Goal: Task Accomplishment & Management: Manage account settings

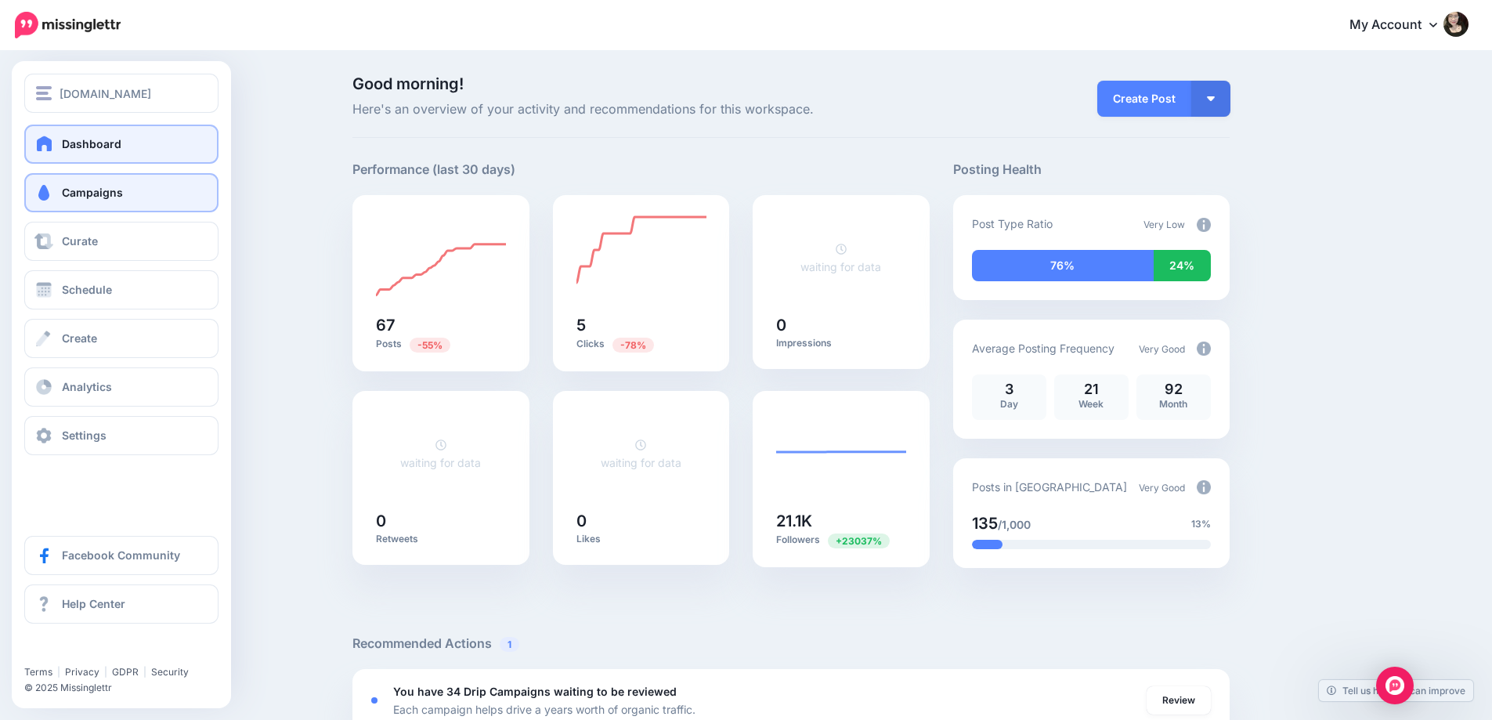
click at [107, 193] on span "Campaigns" at bounding box center [92, 192] width 61 height 13
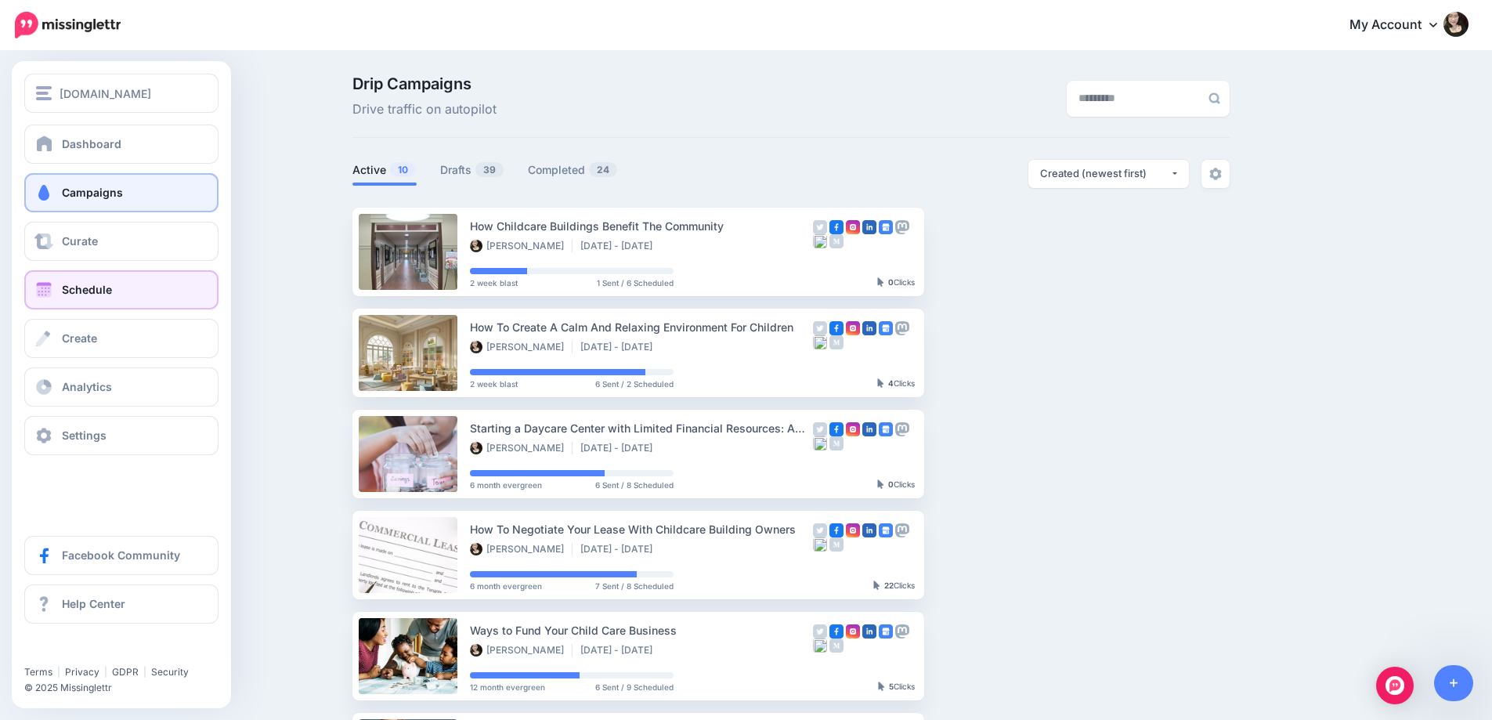
click at [74, 293] on span "Schedule" at bounding box center [87, 289] width 50 height 13
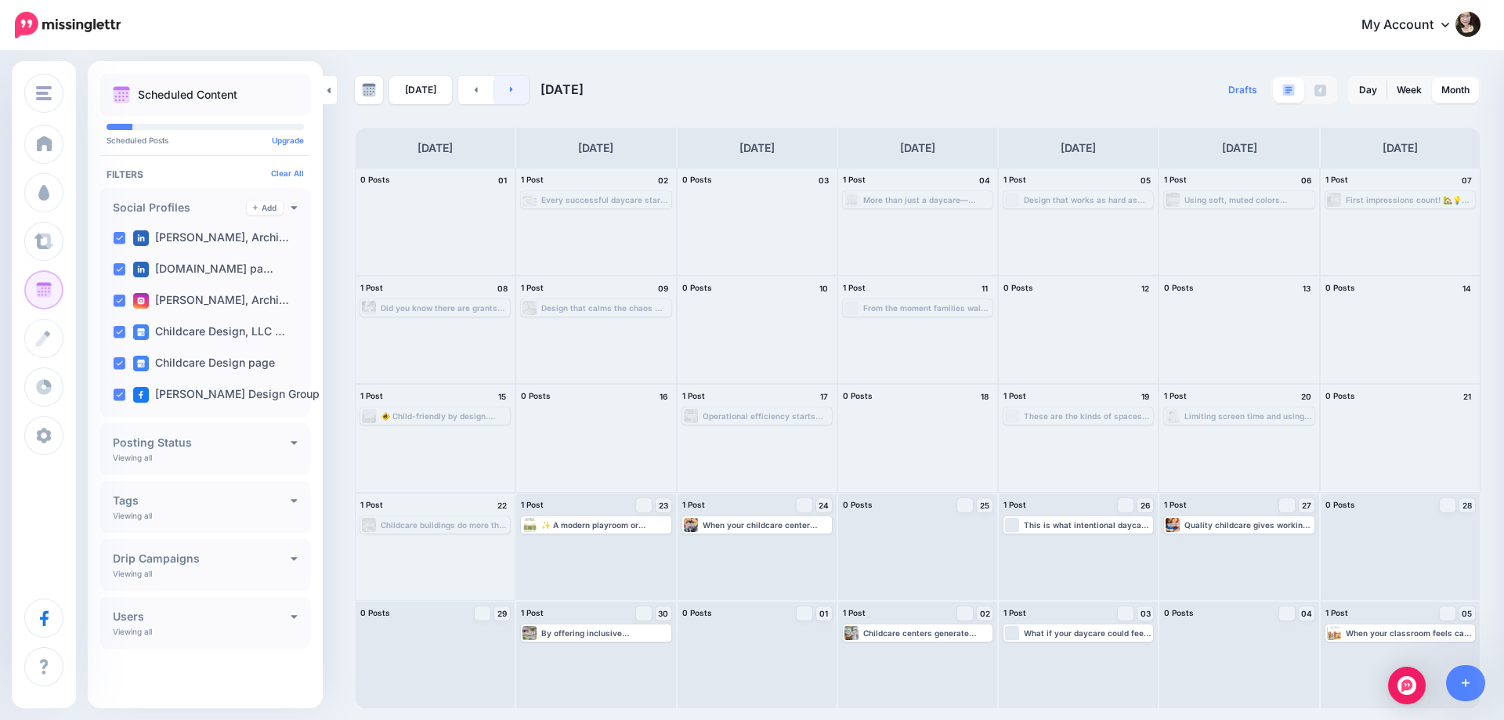
click at [515, 97] on link at bounding box center [511, 90] width 35 height 28
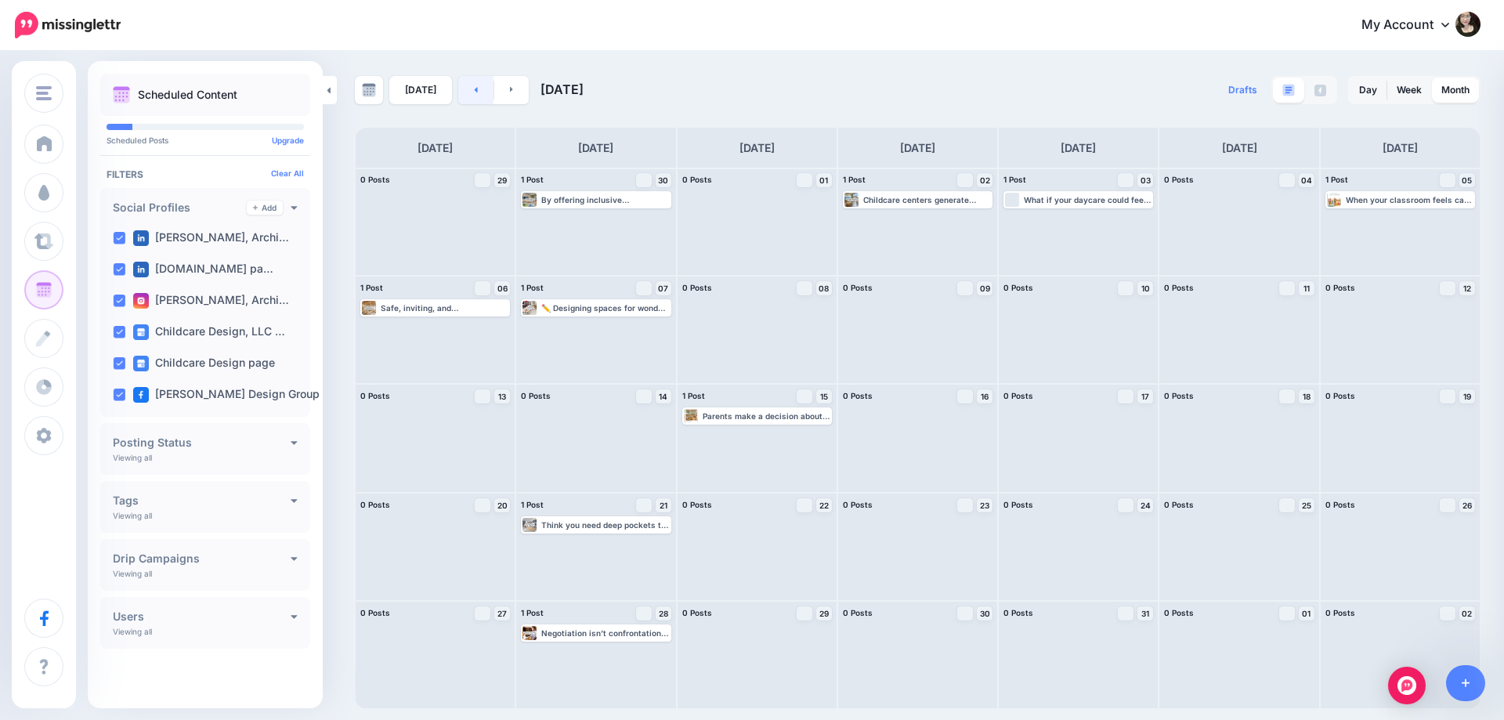
click at [469, 90] on link at bounding box center [475, 90] width 35 height 28
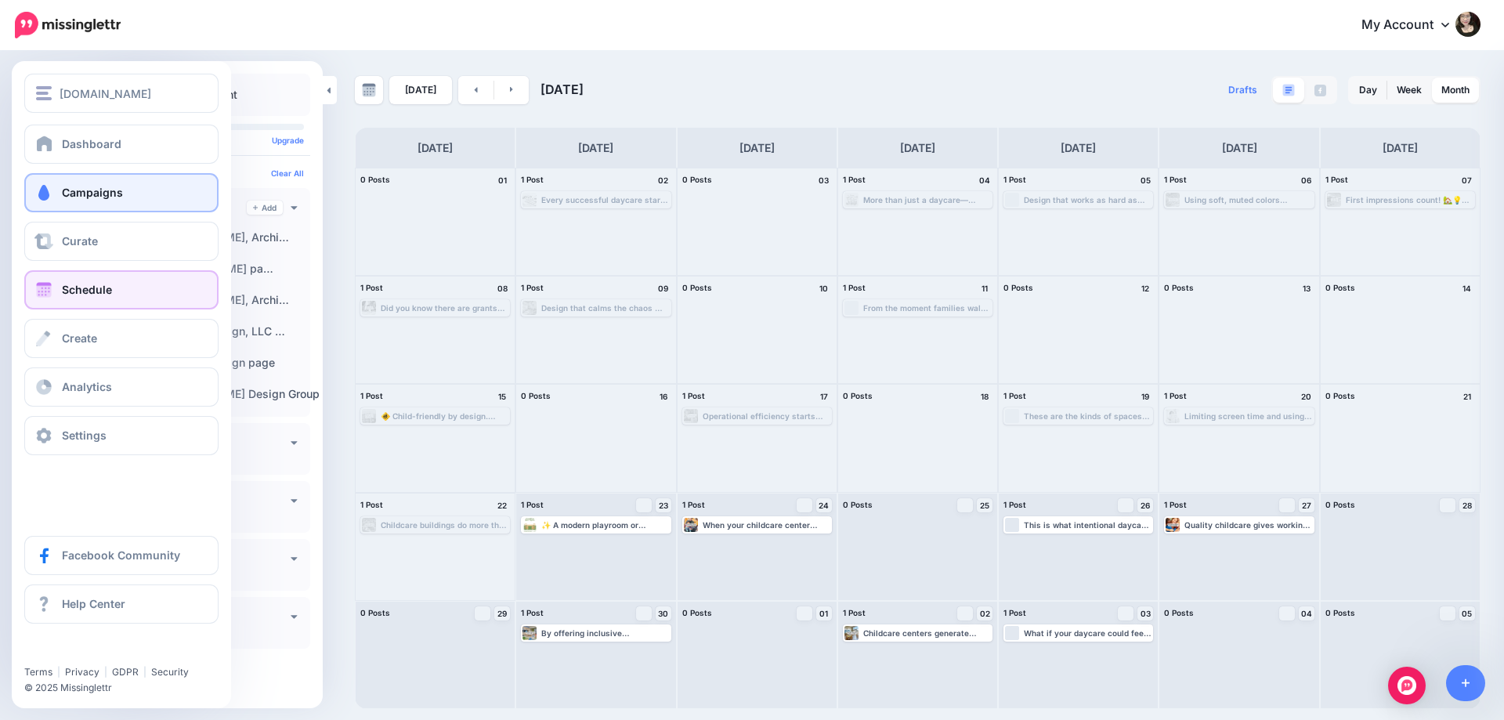
click at [115, 201] on link "Campaigns" at bounding box center [121, 192] width 194 height 39
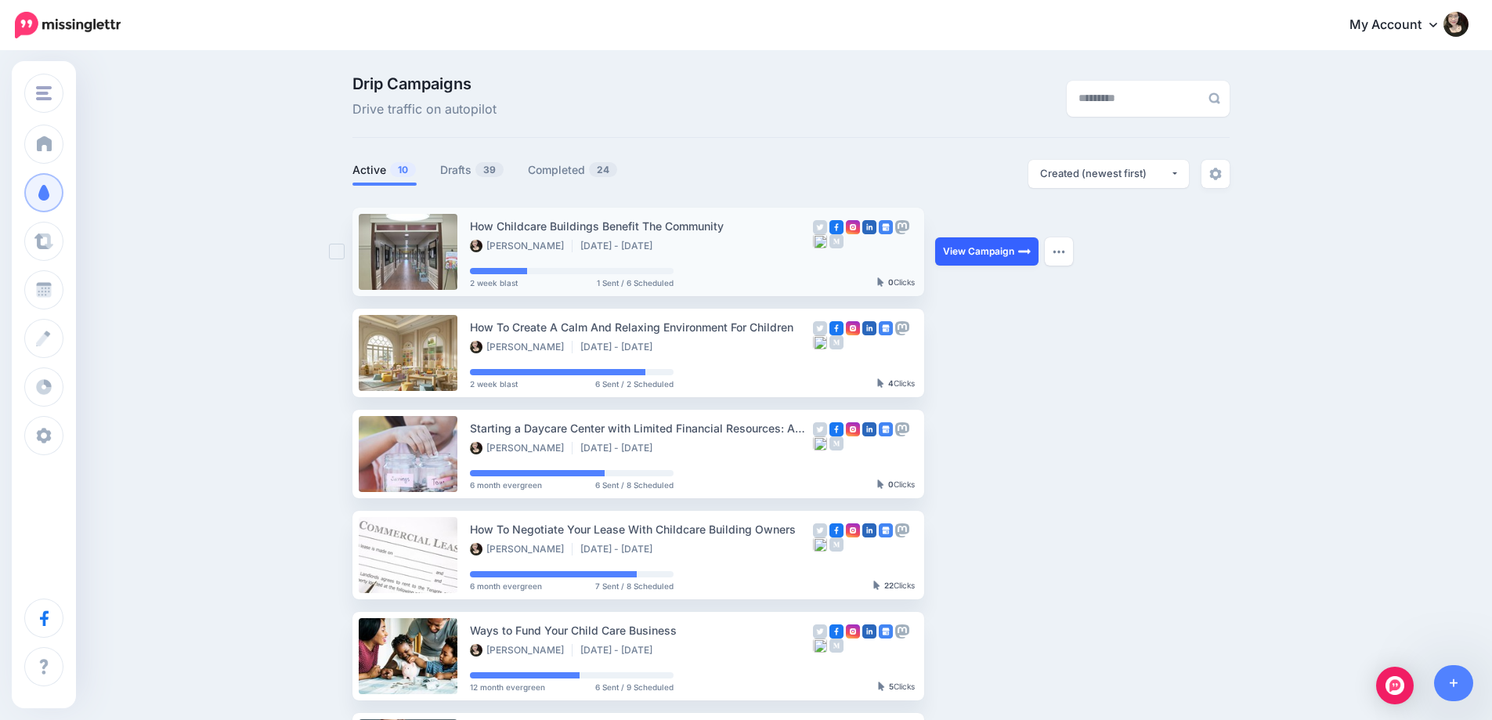
click at [971, 258] on link "View Campaign" at bounding box center [986, 251] width 103 height 28
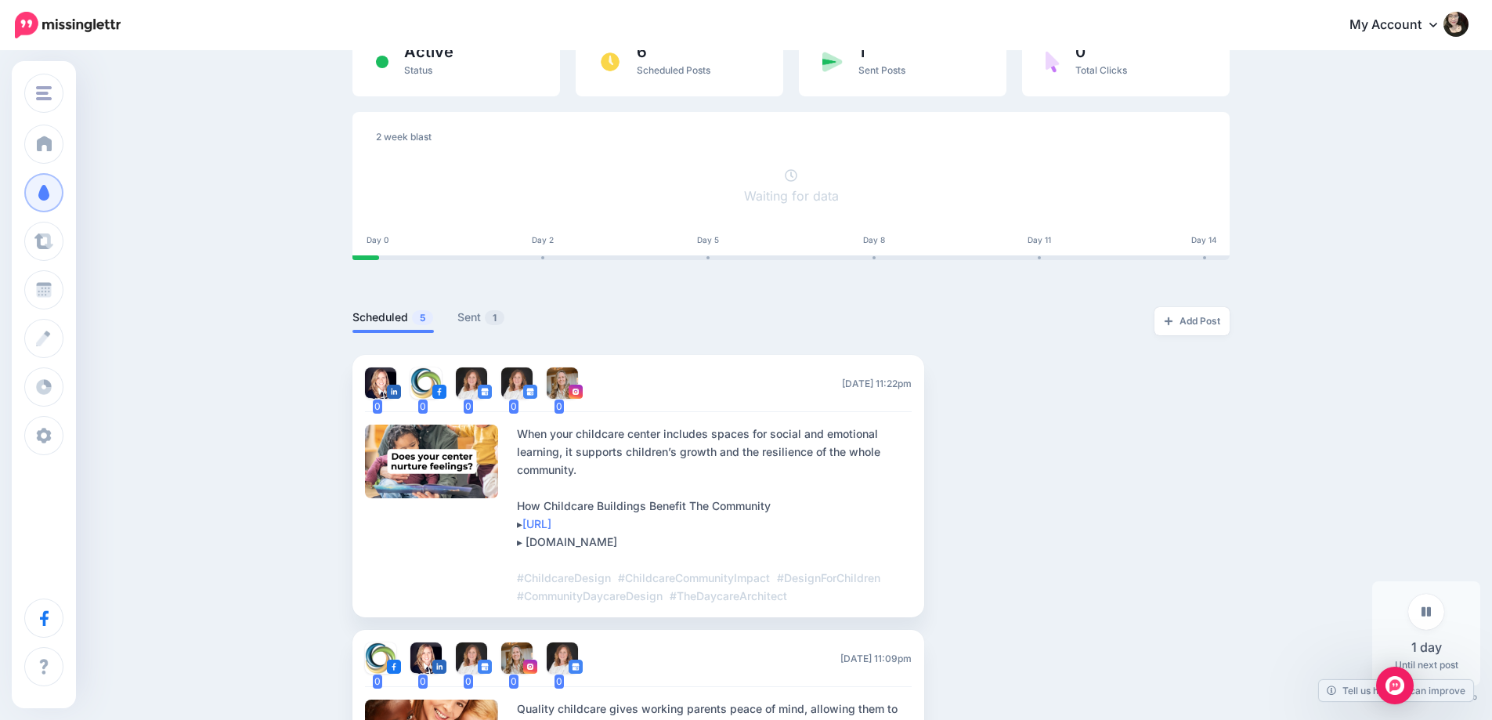
scroll to position [131, 0]
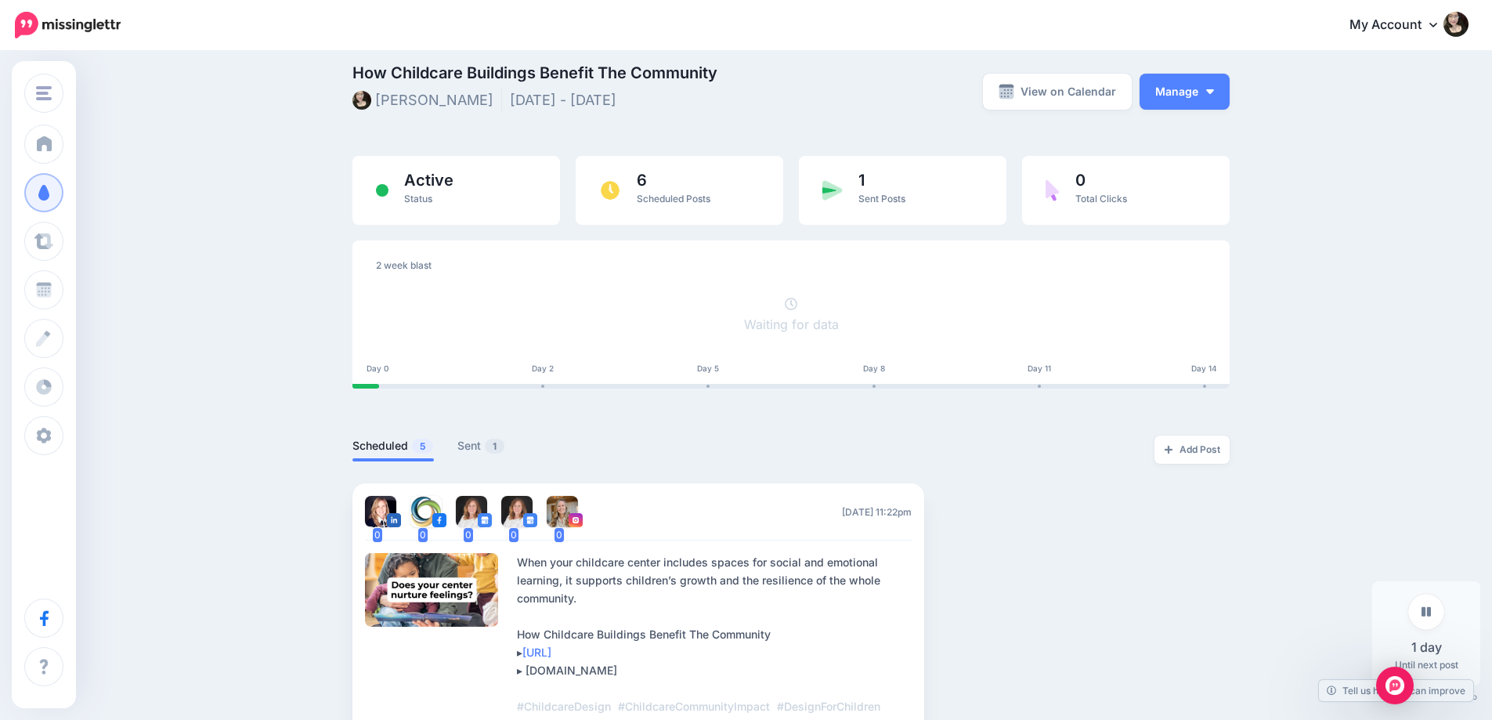
scroll to position [0, 0]
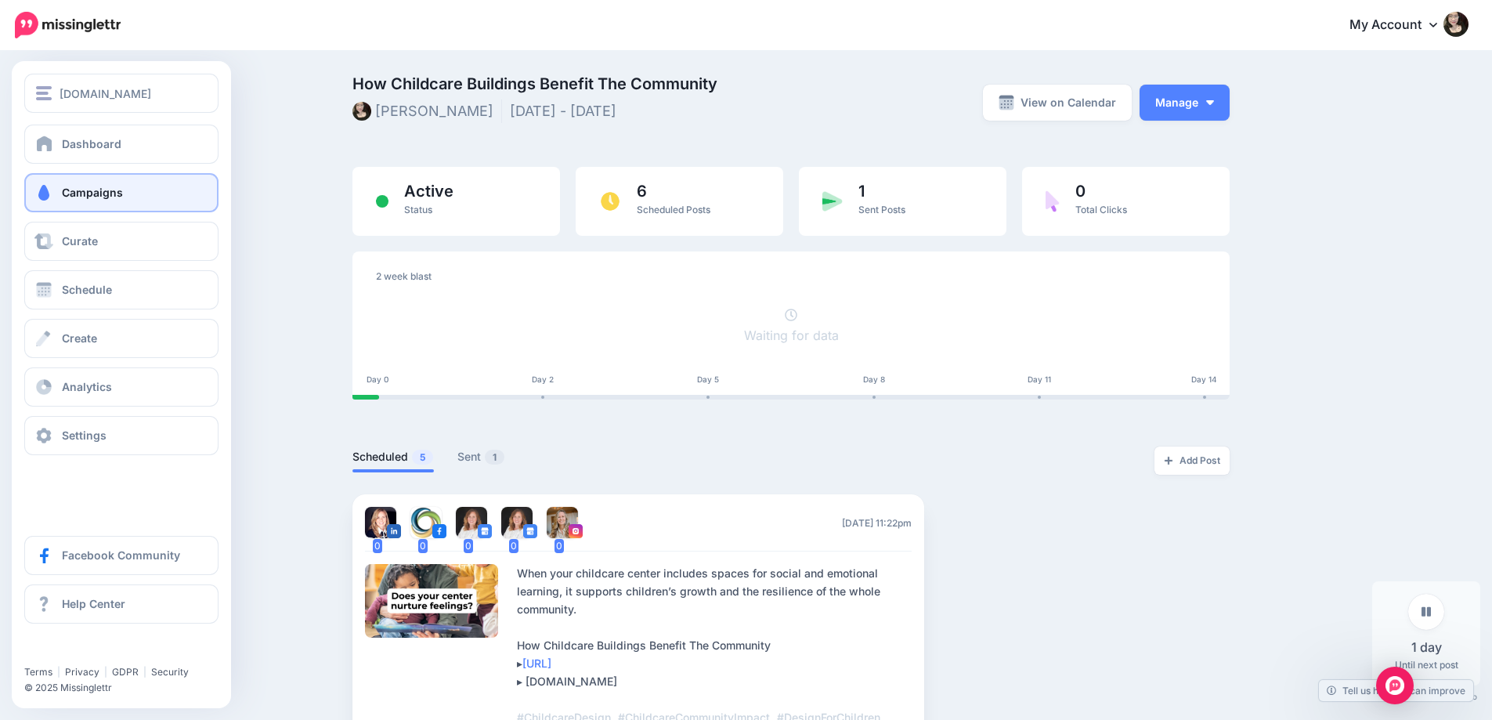
click at [104, 193] on span "Campaigns" at bounding box center [92, 192] width 61 height 13
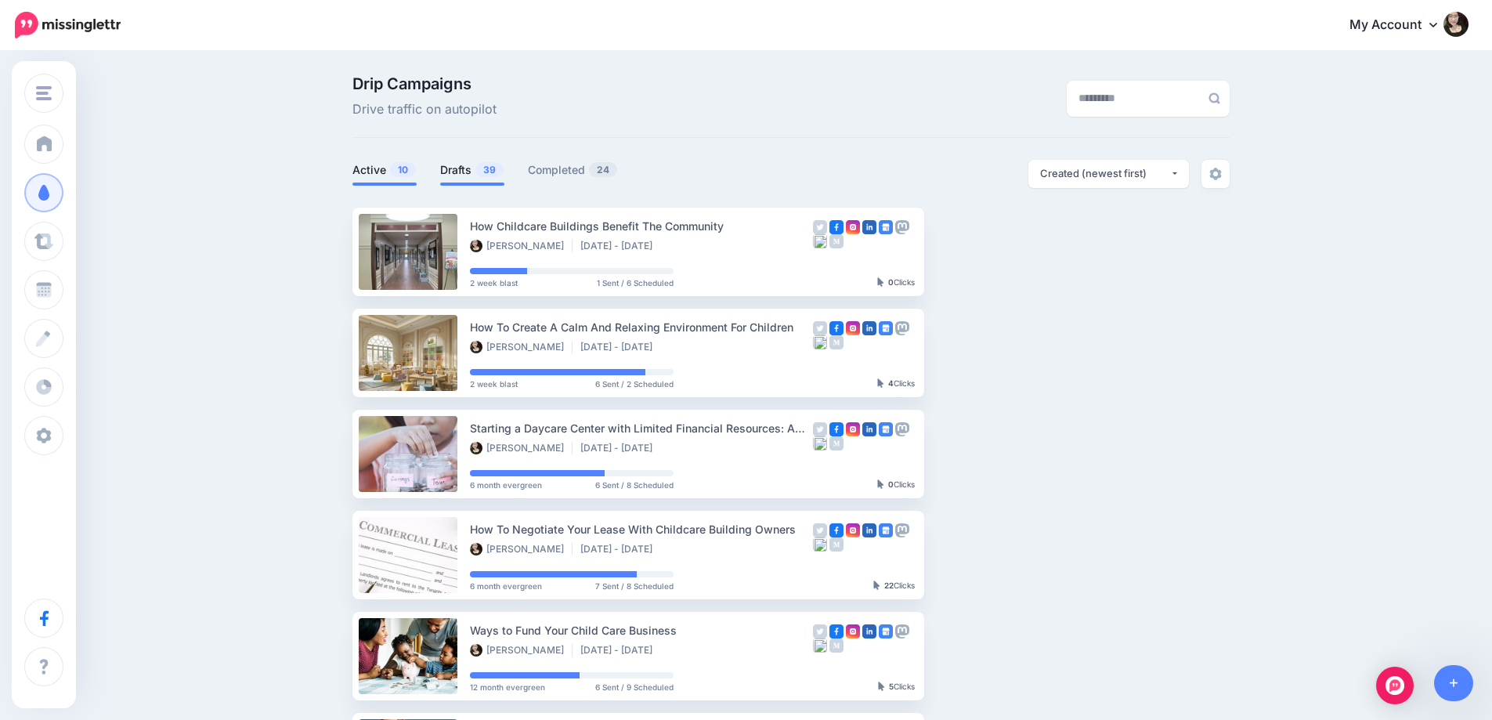
click at [462, 174] on link "Drafts 39" at bounding box center [472, 170] width 64 height 19
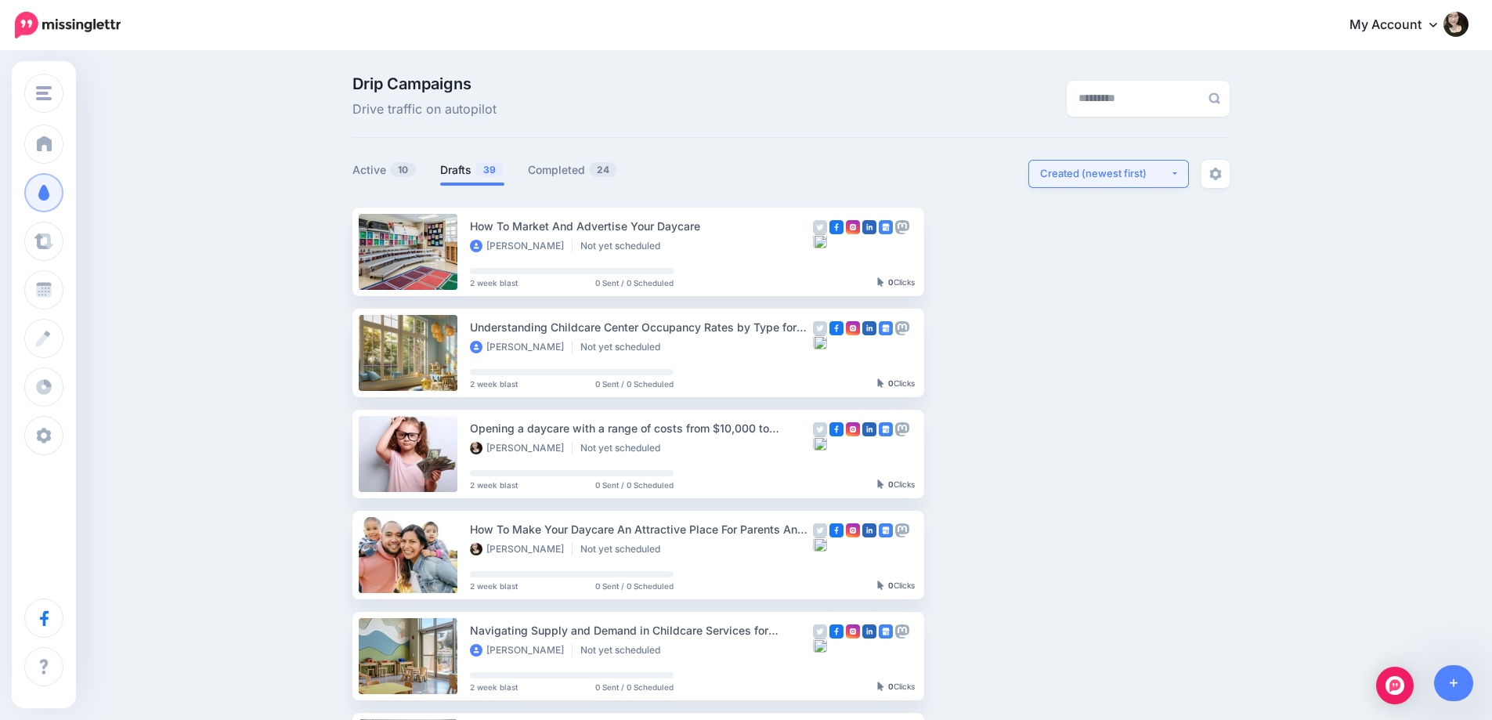
click at [1094, 176] on div "Created (newest first)" at bounding box center [1105, 173] width 130 height 15
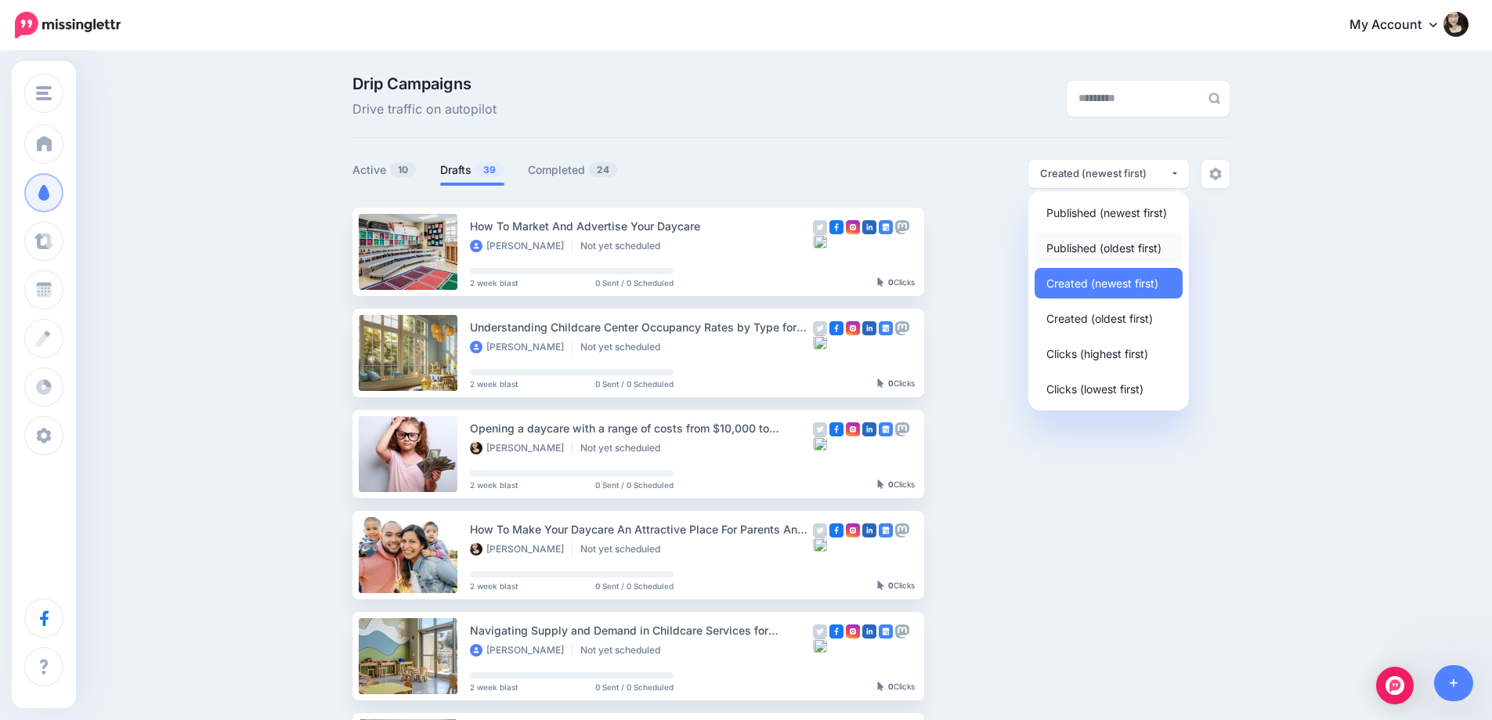
click at [1076, 246] on span "Published (oldest first)" at bounding box center [1104, 247] width 115 height 19
select select "**********"
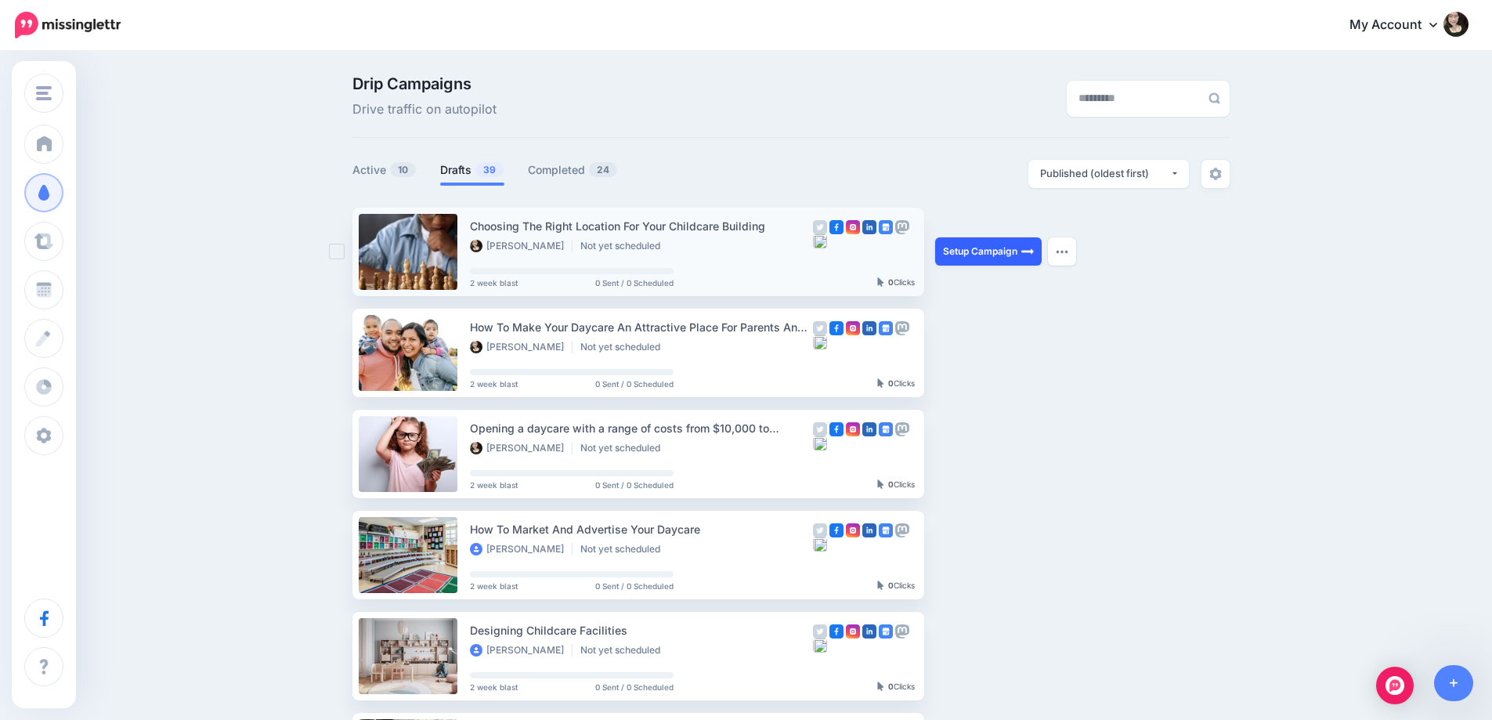
click at [985, 263] on link "Setup Campaign" at bounding box center [988, 251] width 107 height 28
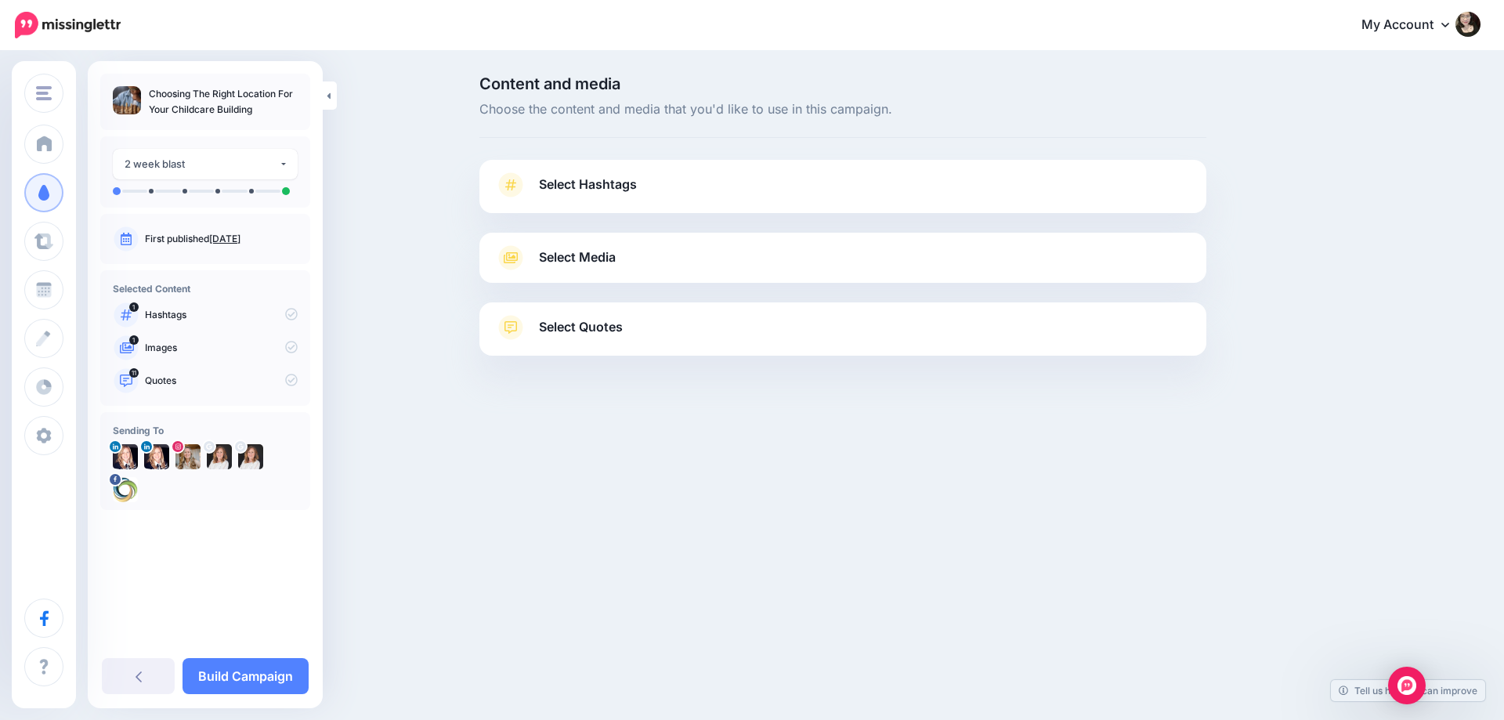
click at [903, 343] on link "Select Quotes" at bounding box center [843, 335] width 696 height 41
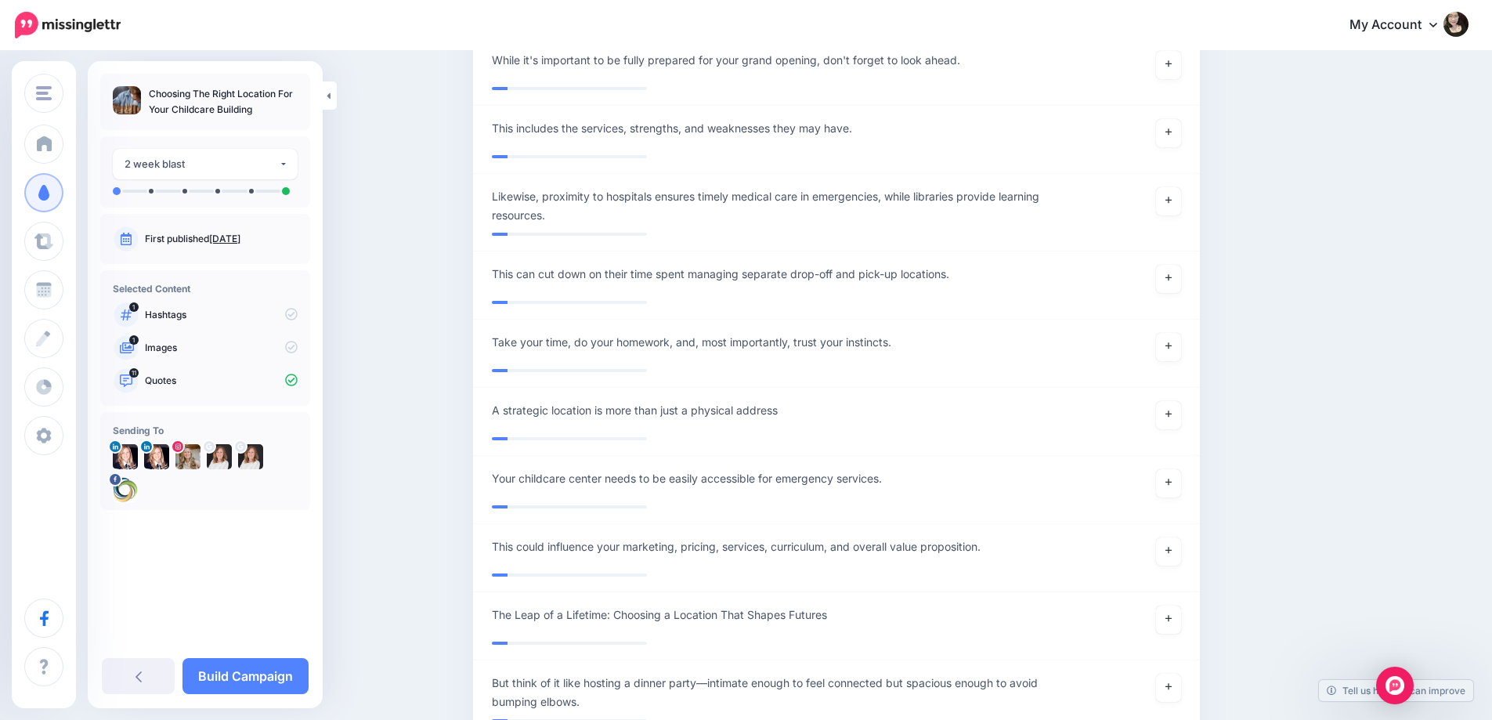
scroll to position [7752, 0]
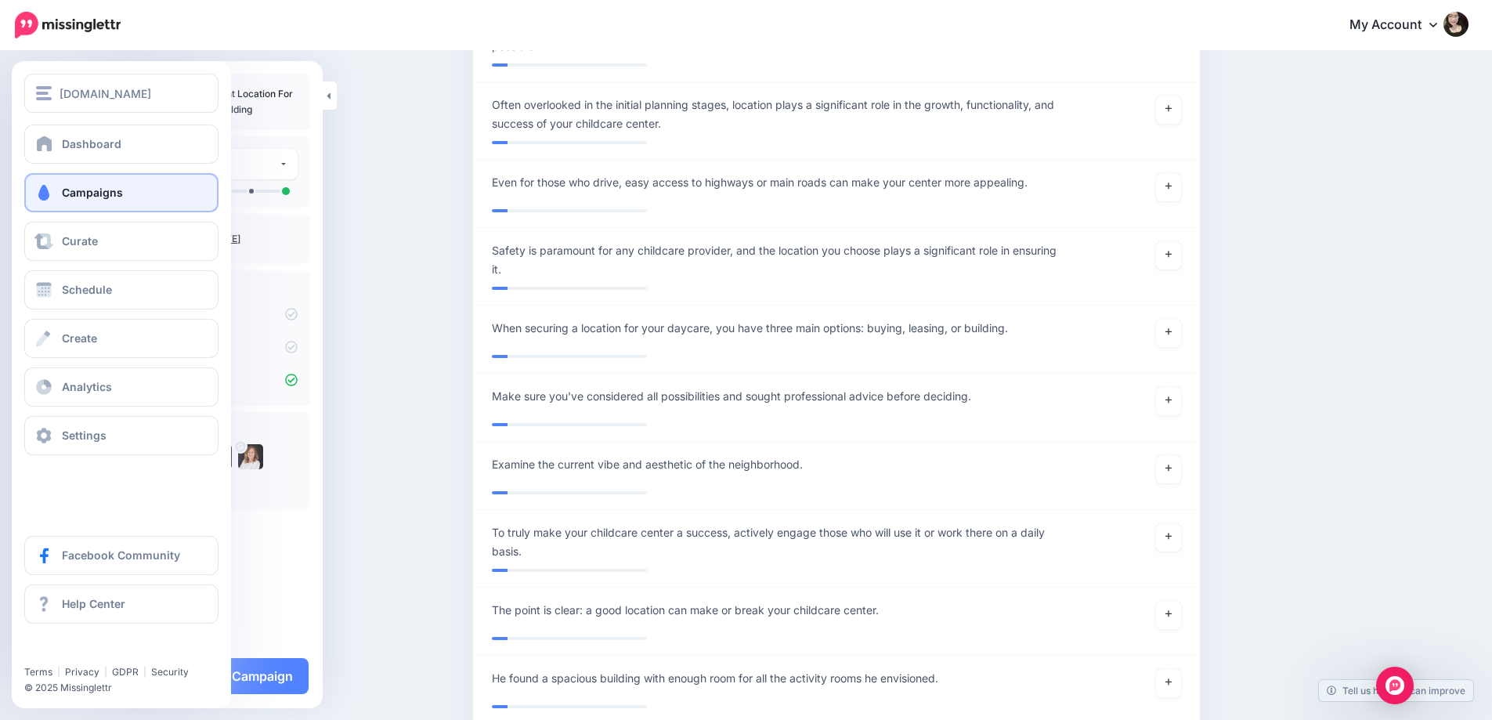
click at [48, 185] on span at bounding box center [44, 193] width 20 height 16
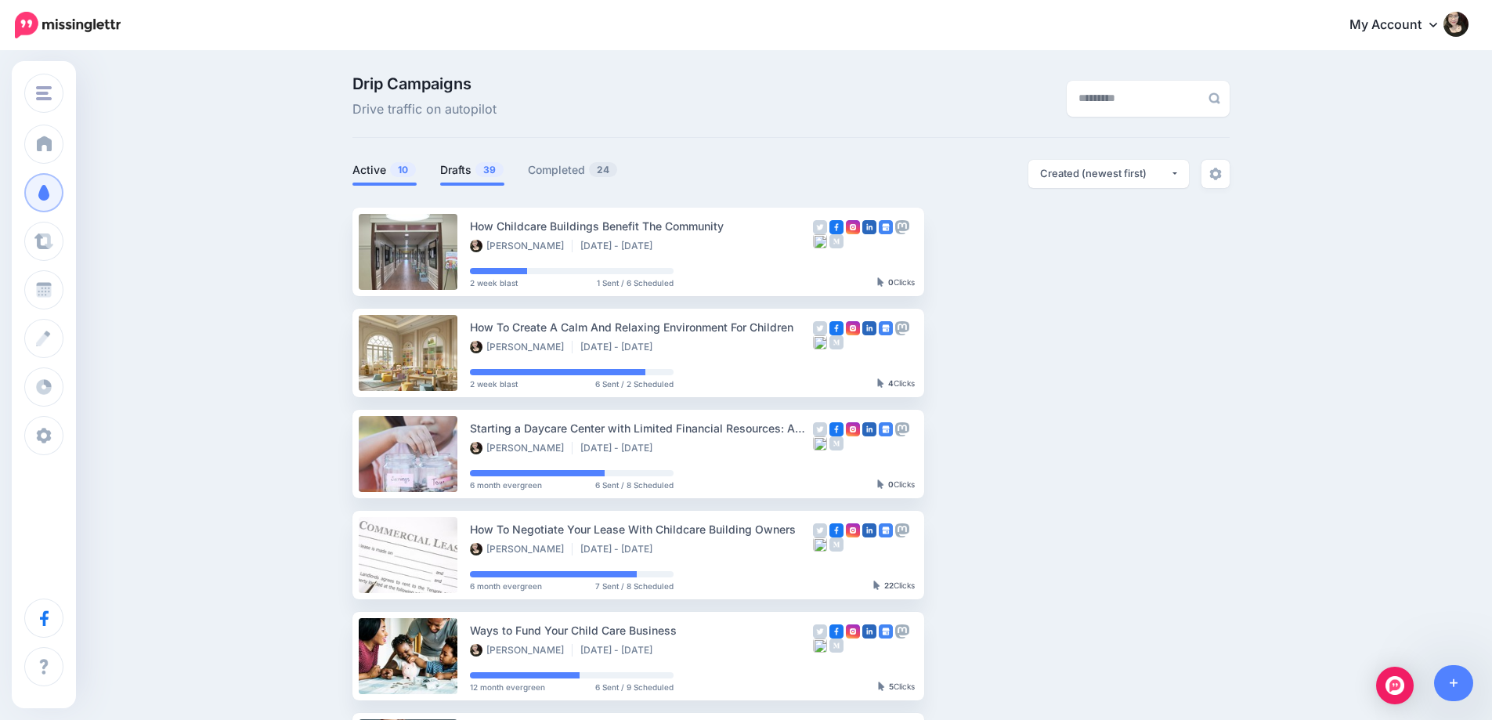
click at [475, 165] on link "Drafts 39" at bounding box center [472, 170] width 64 height 19
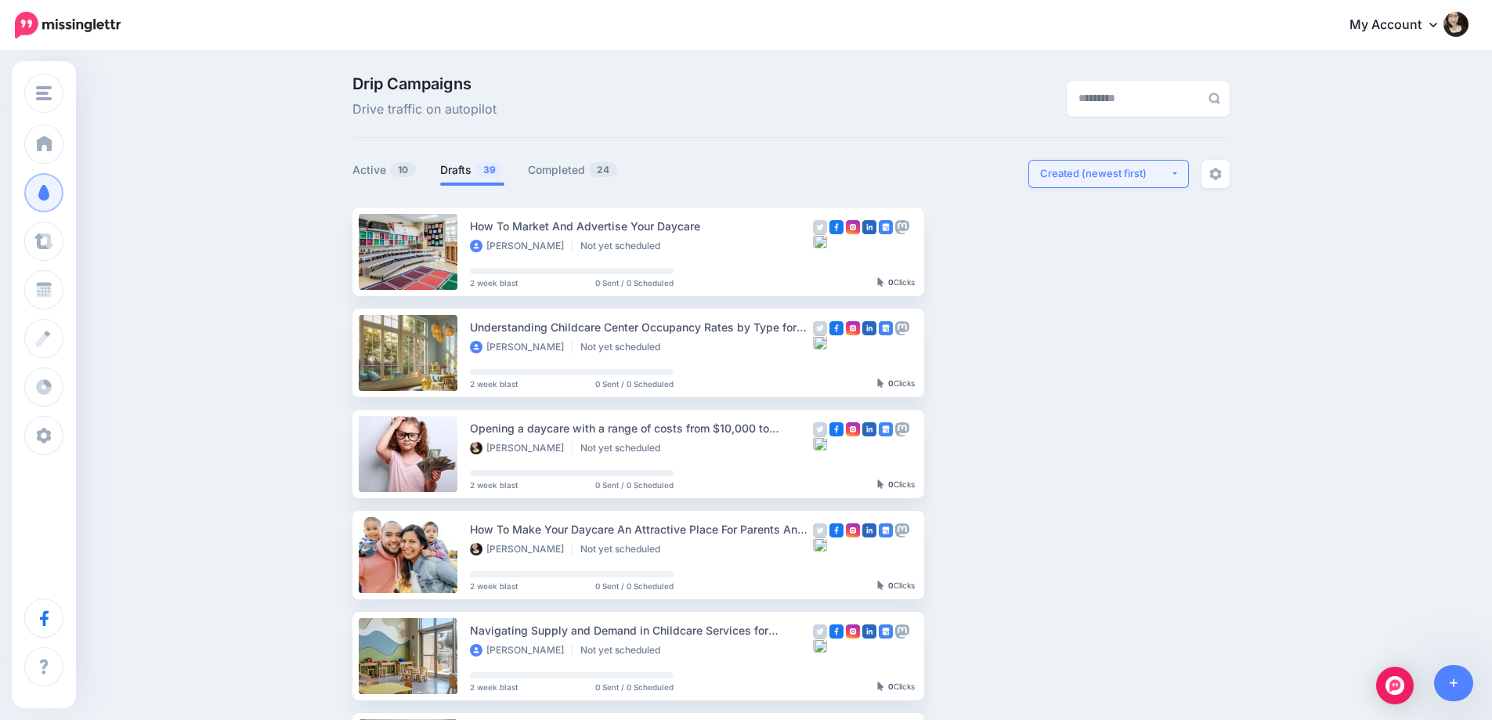
click at [1150, 165] on button "Created (newest first)" at bounding box center [1109, 174] width 161 height 28
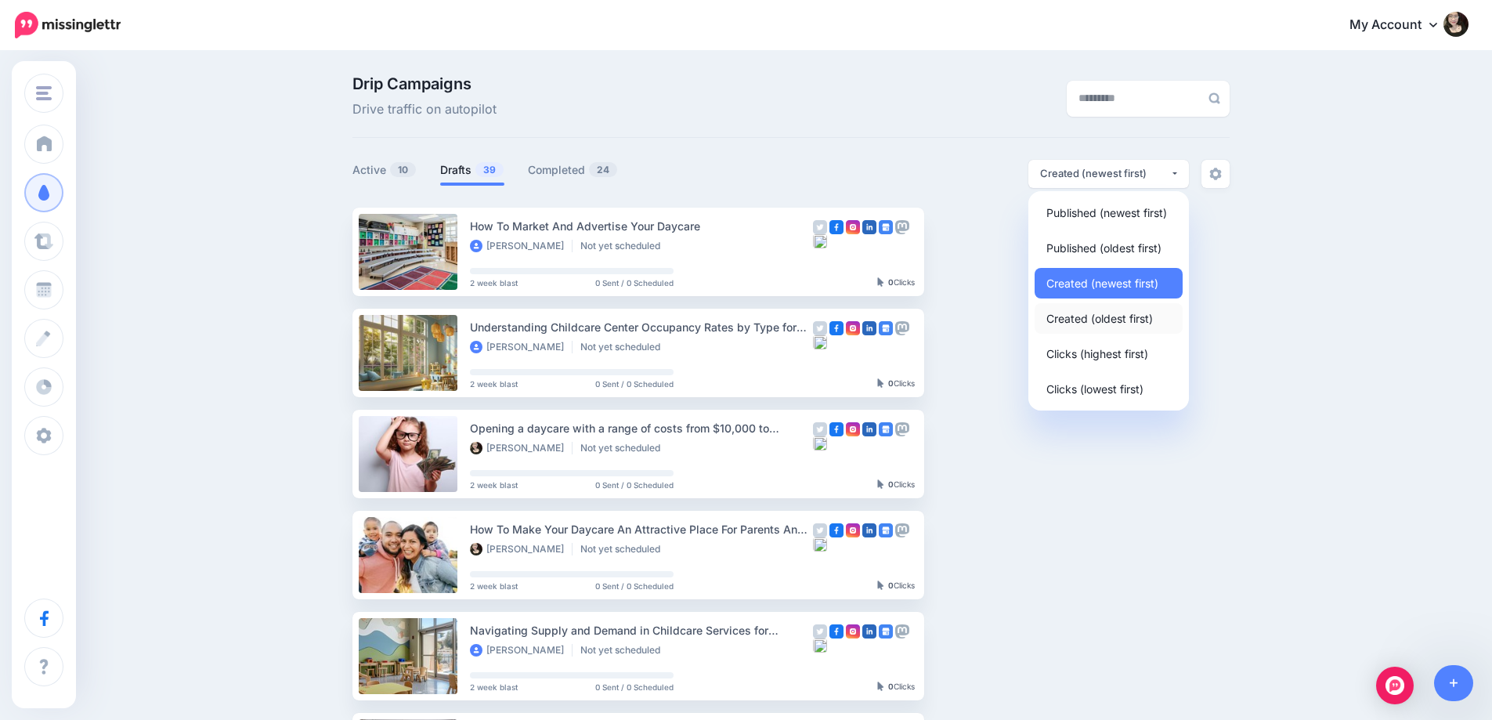
click at [1112, 321] on span "Created (oldest first)" at bounding box center [1100, 318] width 107 height 19
select select "**********"
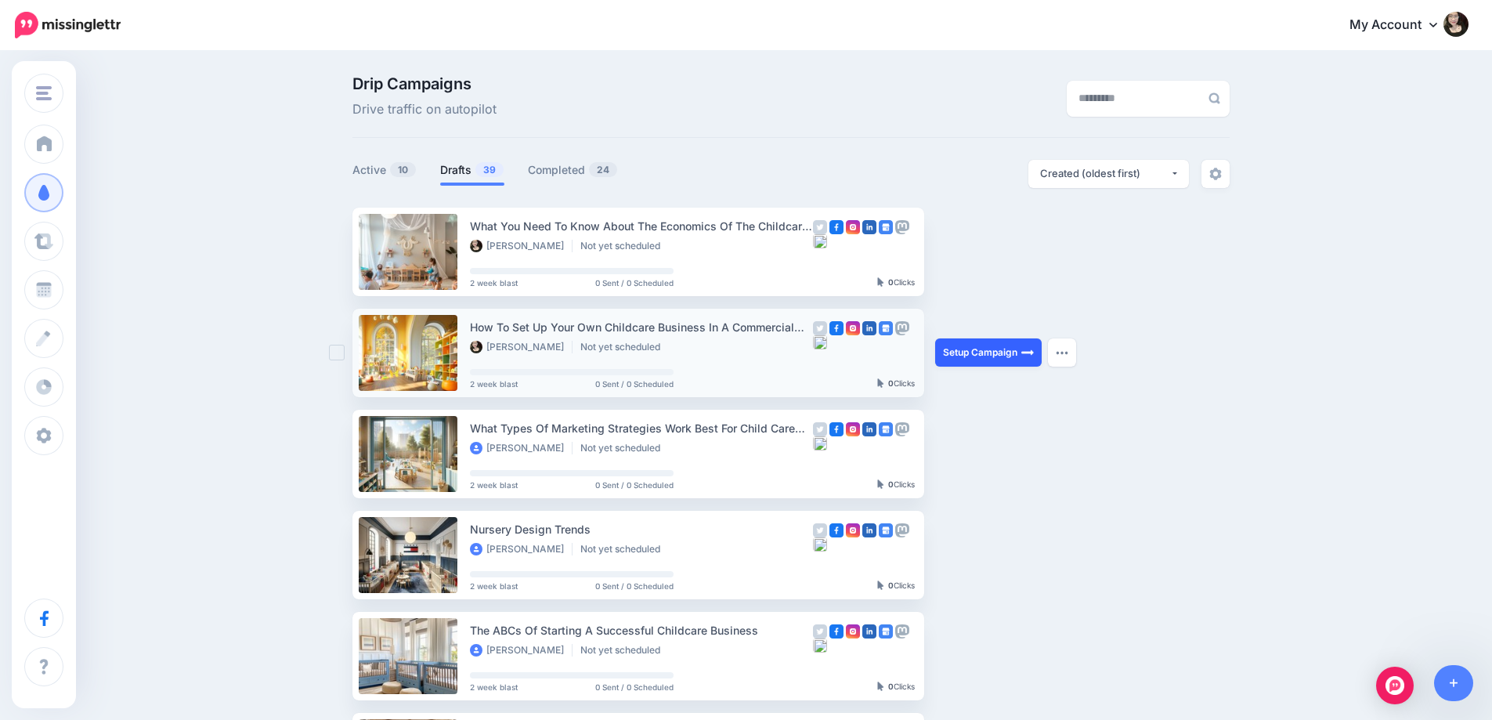
click at [989, 357] on link "Setup Campaign" at bounding box center [988, 352] width 107 height 28
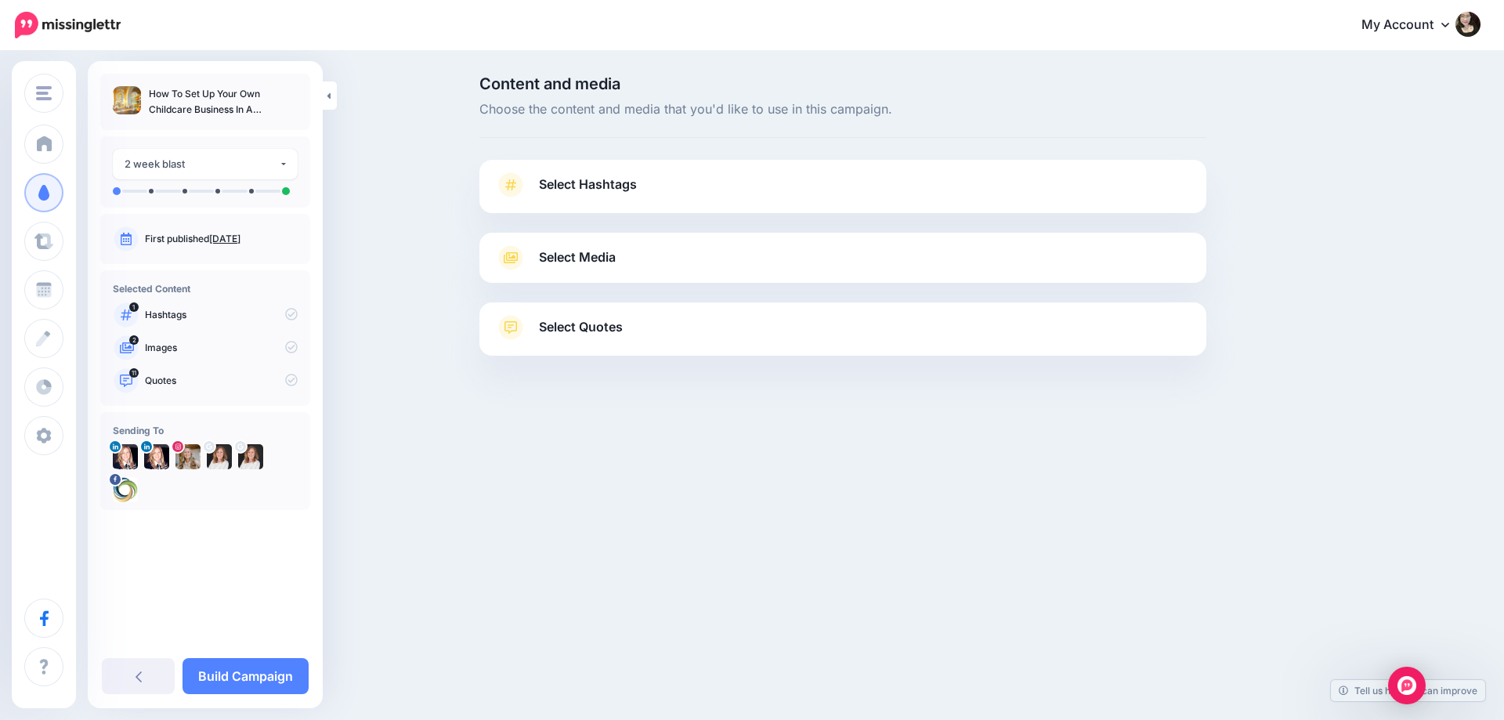
click at [983, 270] on div "Select Media Next, let's make sure we have the best media for this campaign. De…" at bounding box center [842, 258] width 727 height 50
click at [875, 347] on link "Select Quotes" at bounding box center [843, 335] width 696 height 41
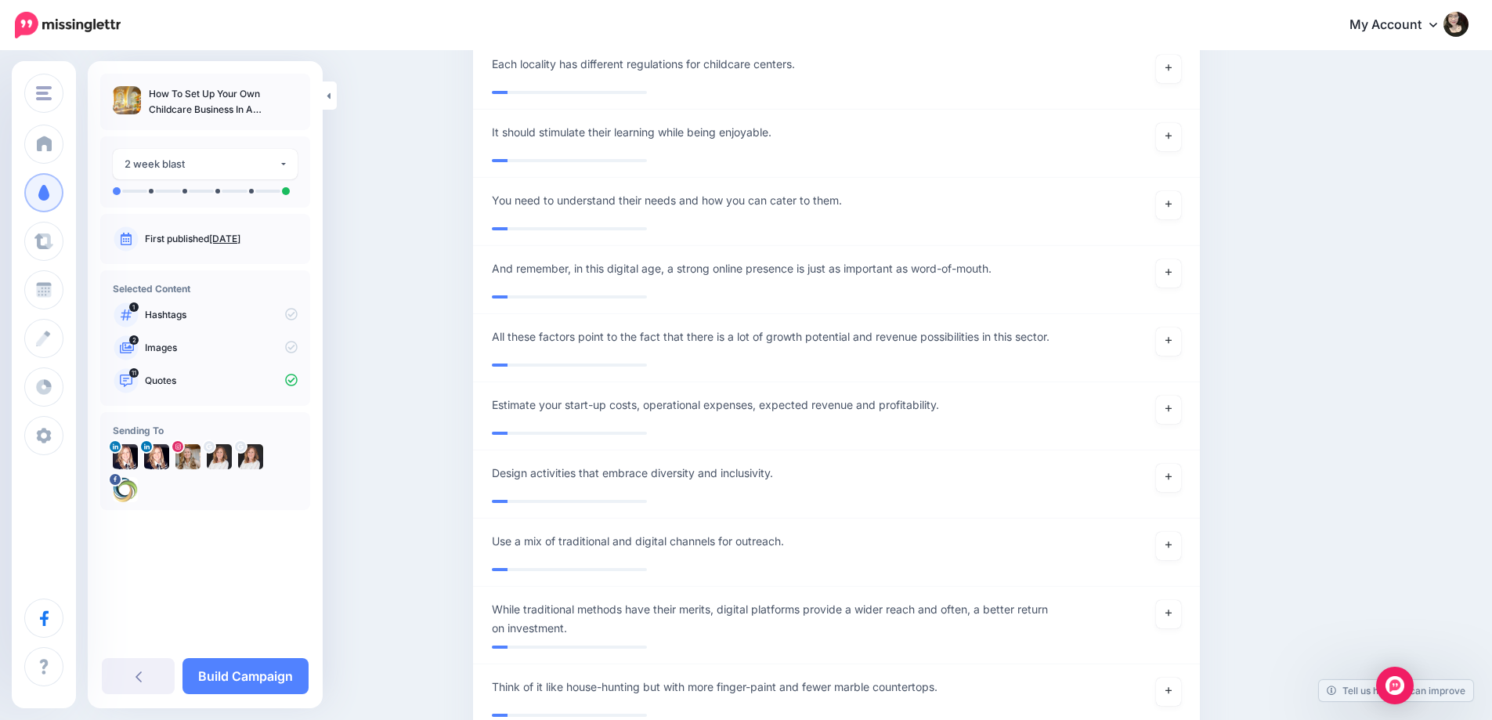
scroll to position [11919, 0]
